Goal: Task Accomplishment & Management: Use online tool/utility

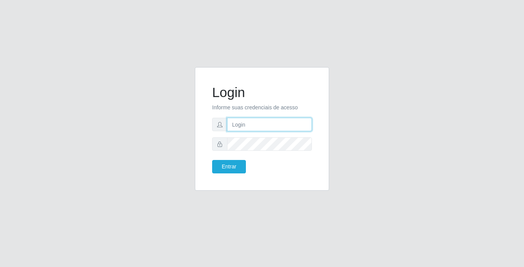
click at [243, 123] on input "text" at bounding box center [269, 124] width 85 height 13
type input "franciscojunior@bemais"
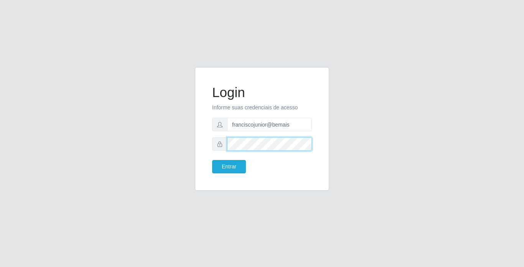
click at [212, 160] on button "Entrar" at bounding box center [229, 166] width 34 height 13
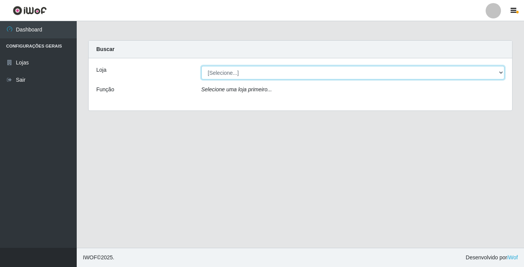
click at [244, 69] on select "[Selecione...] Bemais Supermercados - [GEOGRAPHIC_DATA]" at bounding box center [354, 72] width 304 height 13
select select "250"
click at [202, 66] on select "[Selecione...] Bemais Supermercados - [GEOGRAPHIC_DATA]" at bounding box center [354, 72] width 304 height 13
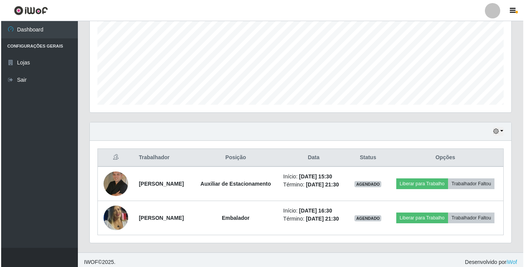
scroll to position [186, 0]
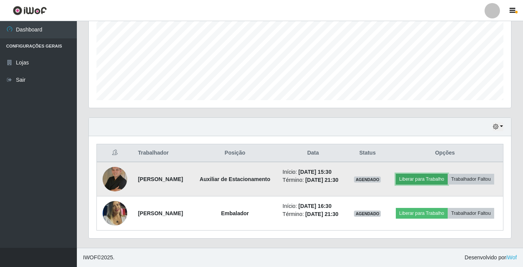
click at [447, 174] on button "Liberar para Trabalho" at bounding box center [421, 179] width 52 height 11
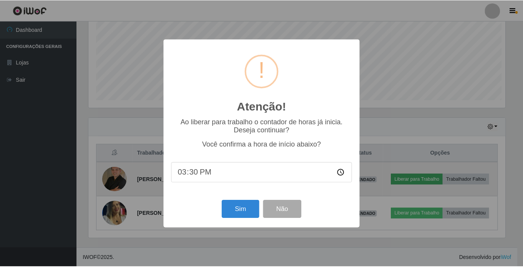
scroll to position [159, 418]
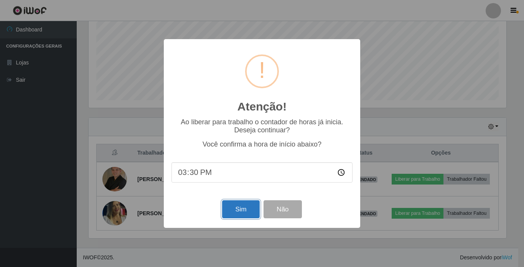
click at [238, 208] on button "Sim" at bounding box center [240, 209] width 37 height 18
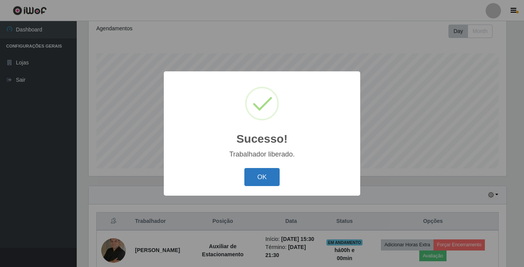
click at [255, 181] on button "OK" at bounding box center [263, 177] width 36 height 18
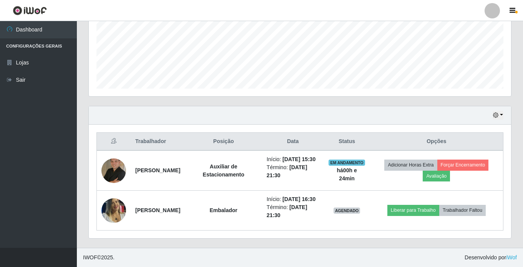
scroll to position [202, 0]
